Goal: Transaction & Acquisition: Obtain resource

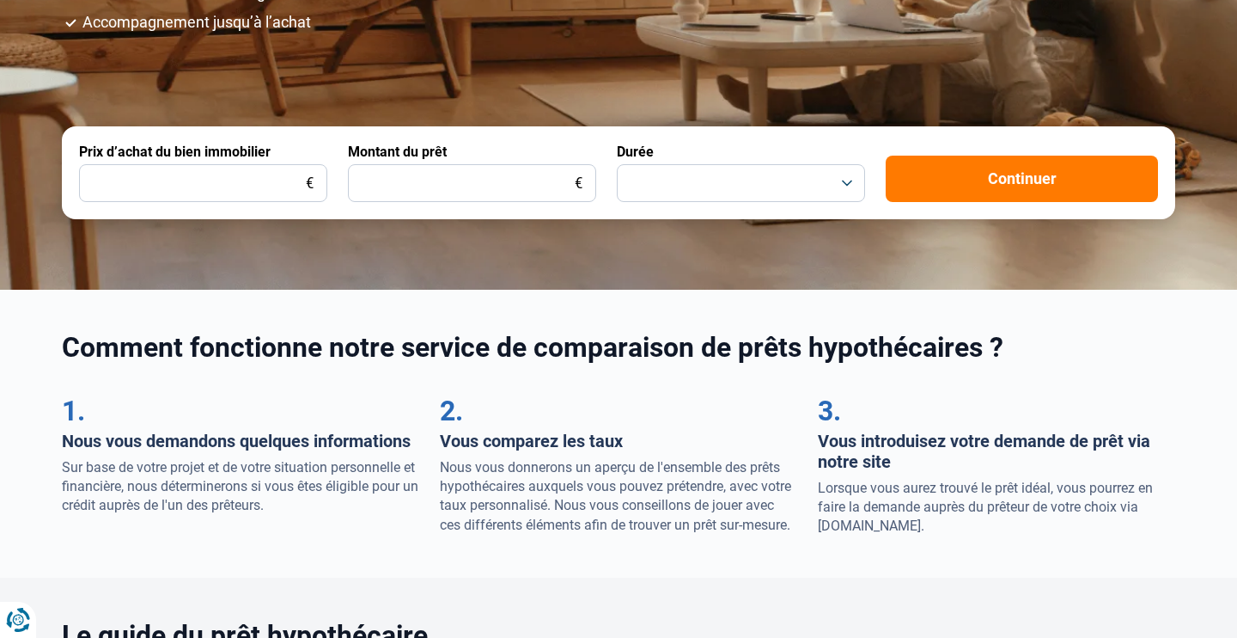
scroll to position [406, 0]
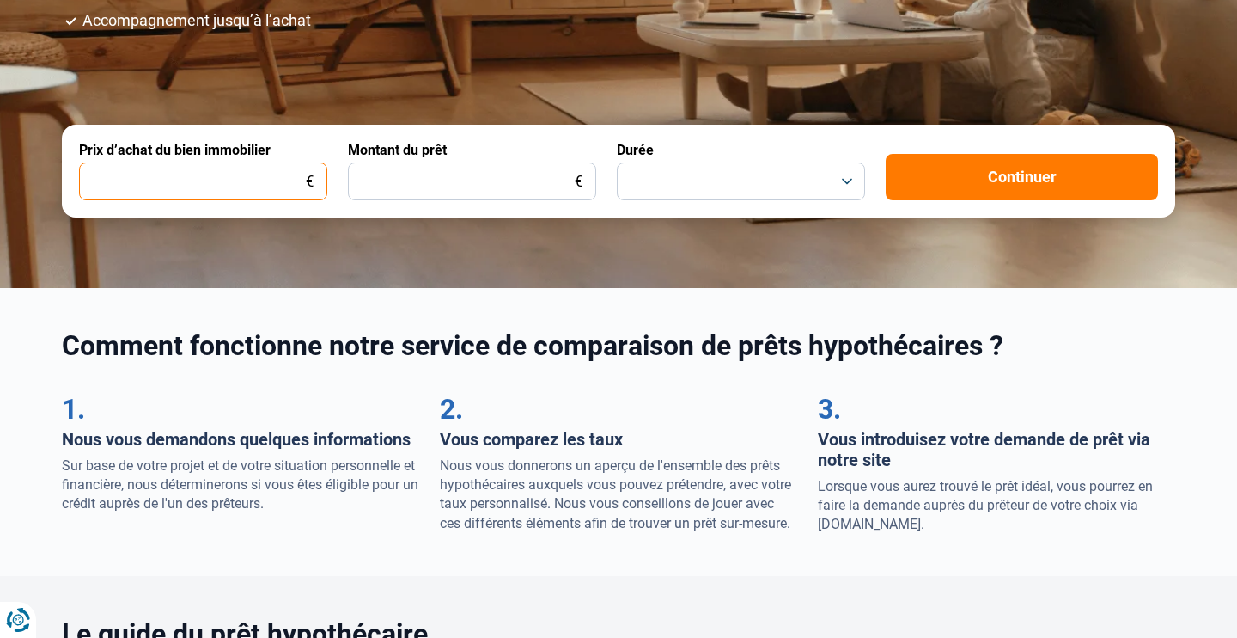
click at [153, 163] on input "Prix d’achat du bien immobilier" at bounding box center [203, 181] width 248 height 38
type input "365.000"
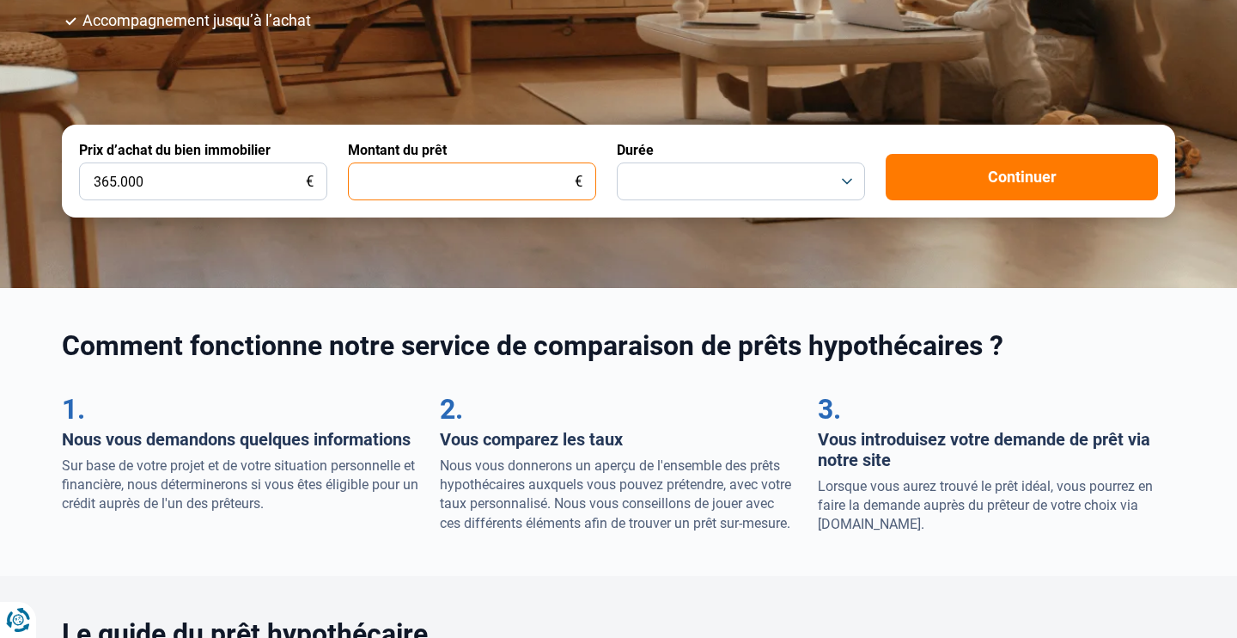
click at [395, 167] on input "Montant du prêt" at bounding box center [472, 181] width 248 height 38
type input "290.000"
click at [706, 188] on button "button" at bounding box center [741, 181] width 248 height 38
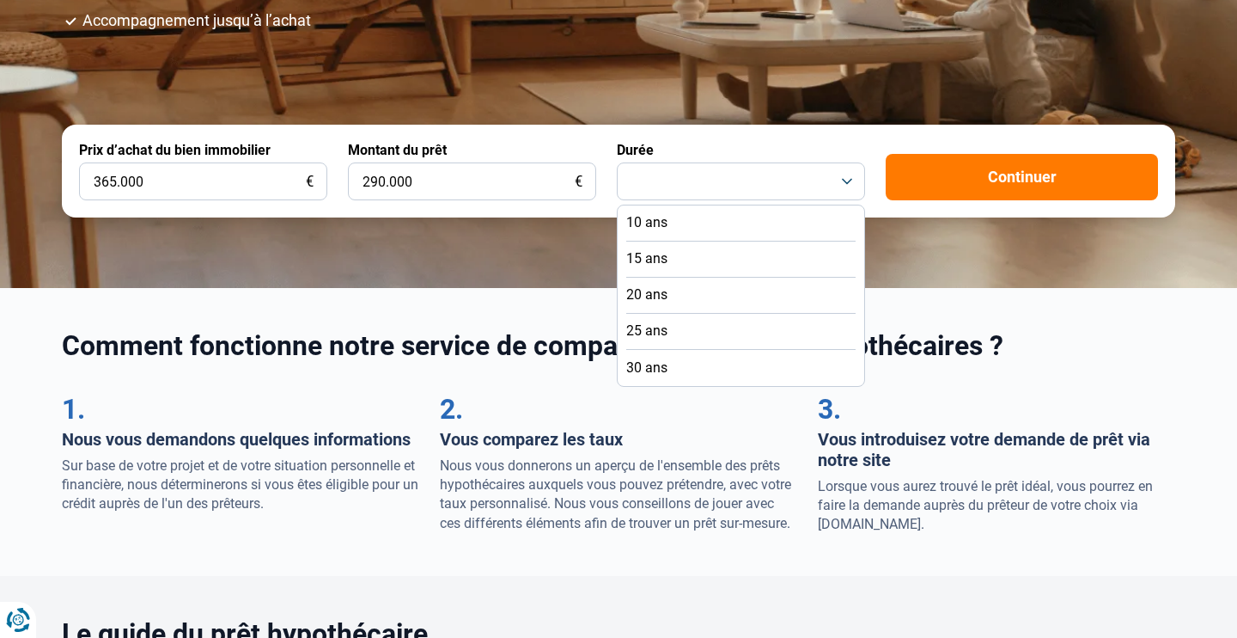
click at [707, 296] on li "20 ans" at bounding box center [740, 296] width 229 height 36
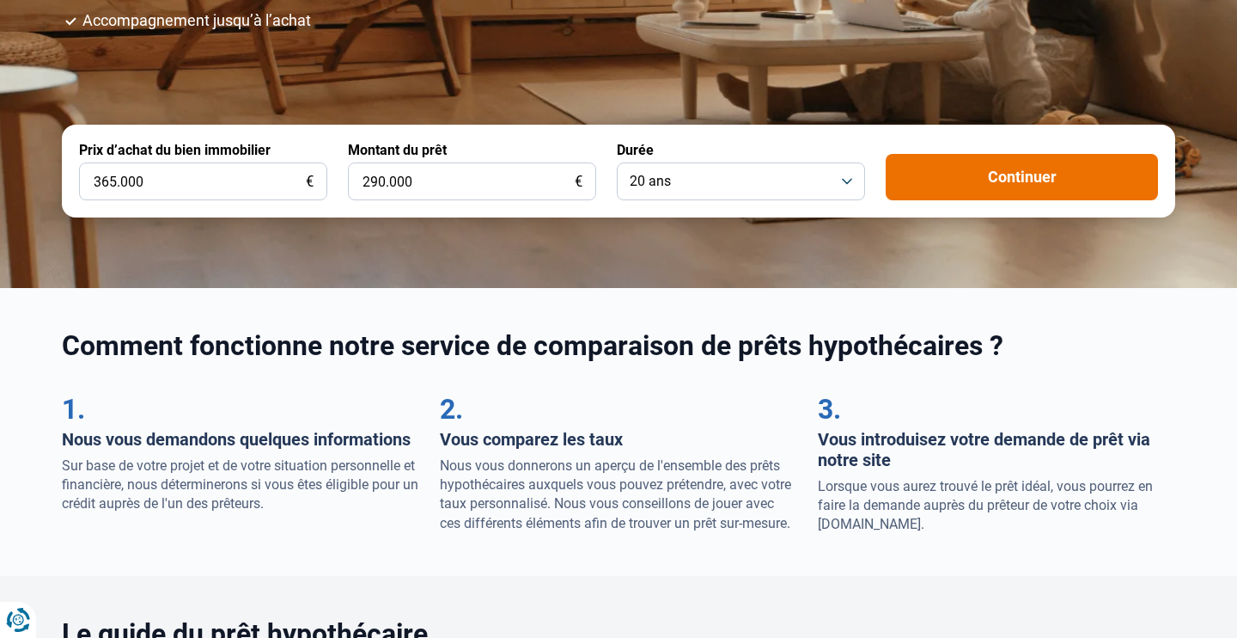
click at [1022, 173] on button "Continuer" at bounding box center [1022, 177] width 272 height 46
